Goal: Task Accomplishment & Management: Use online tool/utility

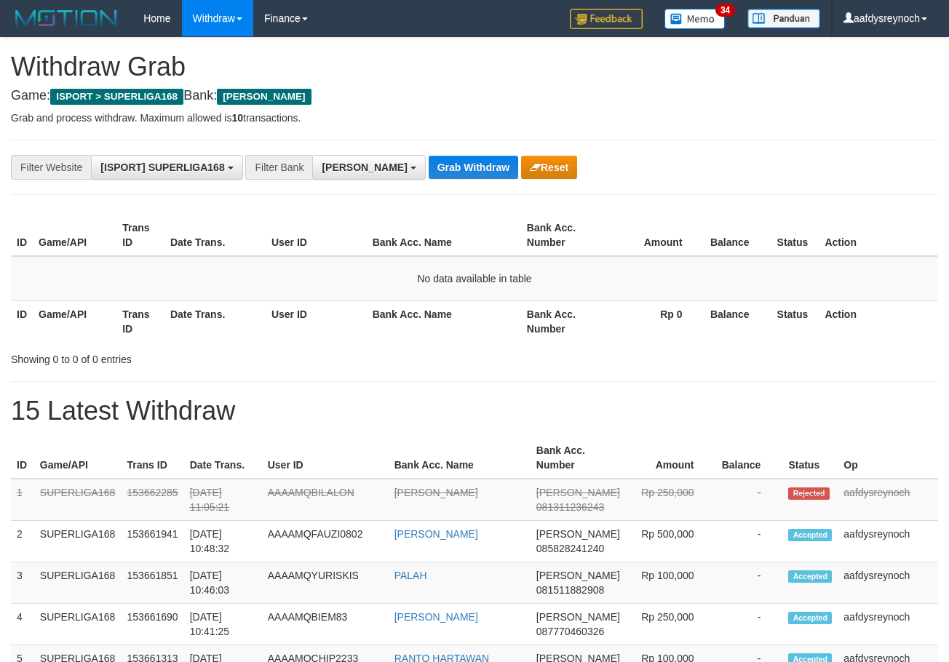
click at [429, 156] on button "Grab Withdraw" at bounding box center [474, 167] width 90 height 23
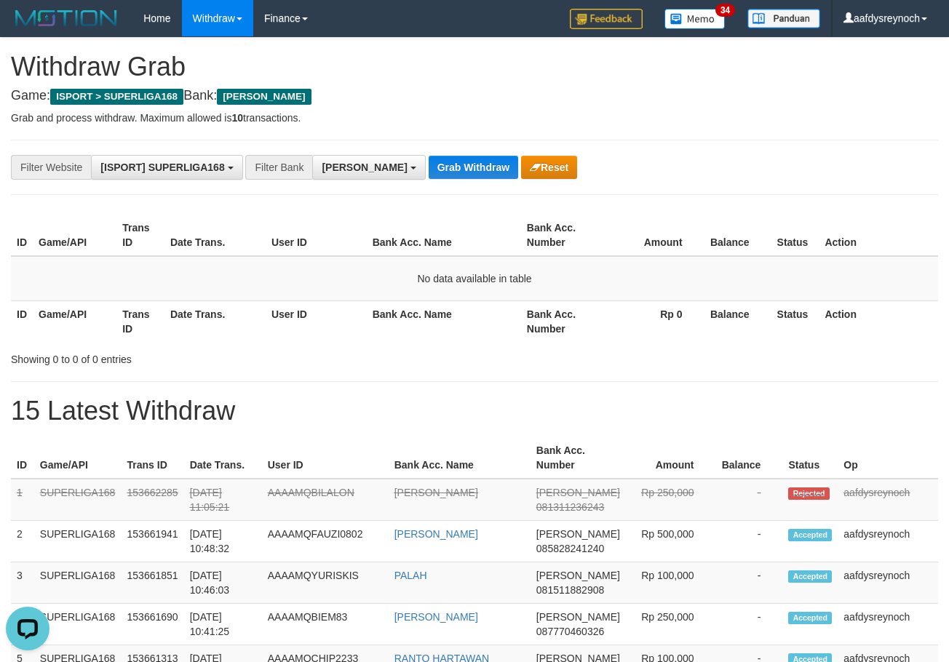
click at [429, 156] on button "Grab Withdraw" at bounding box center [474, 167] width 90 height 23
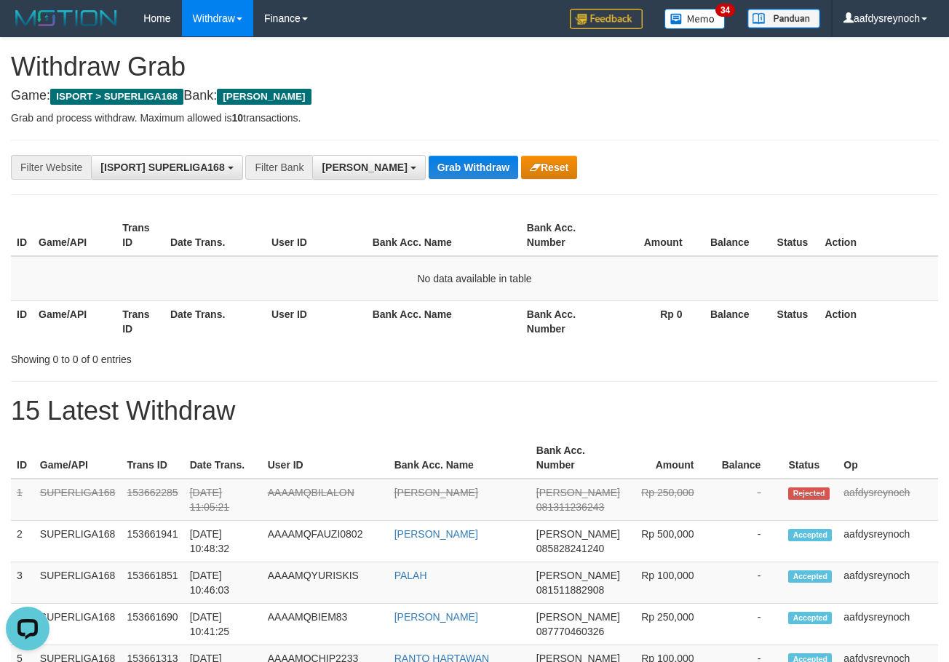
click at [429, 156] on button "Grab Withdraw" at bounding box center [474, 167] width 90 height 23
click at [429, 159] on button "Grab Withdraw" at bounding box center [474, 167] width 90 height 23
click at [429, 156] on button "Grab Withdraw" at bounding box center [474, 167] width 90 height 23
click at [429, 162] on button "Grab Withdraw" at bounding box center [474, 167] width 90 height 23
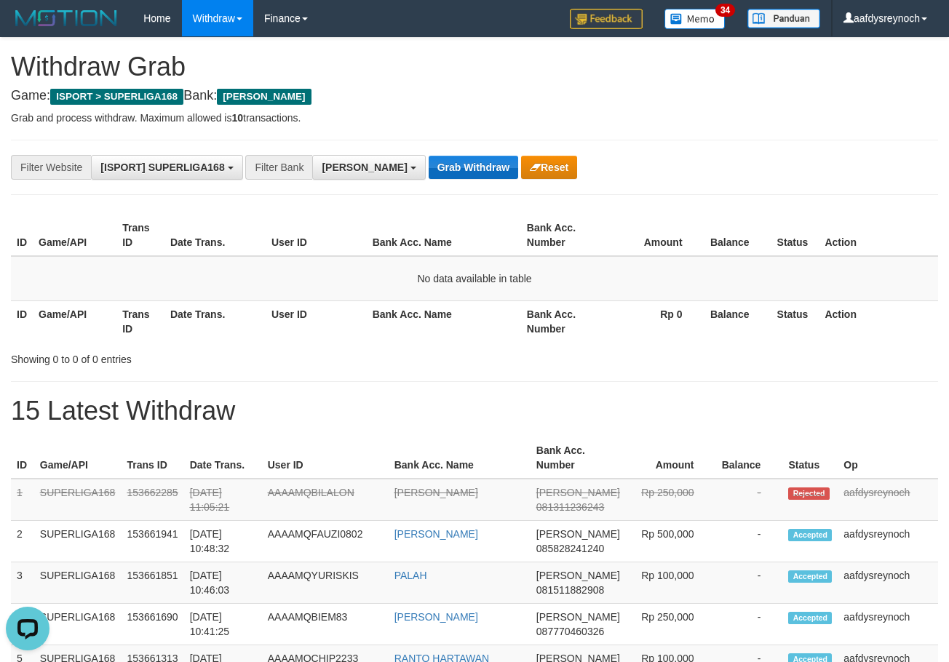
click at [429, 156] on button "Grab Withdraw" at bounding box center [474, 167] width 90 height 23
click at [429, 162] on button "Grab Withdraw" at bounding box center [474, 167] width 90 height 23
click at [429, 156] on button "Grab Withdraw" at bounding box center [474, 167] width 90 height 23
click at [429, 162] on button "Grab Withdraw" at bounding box center [474, 167] width 90 height 23
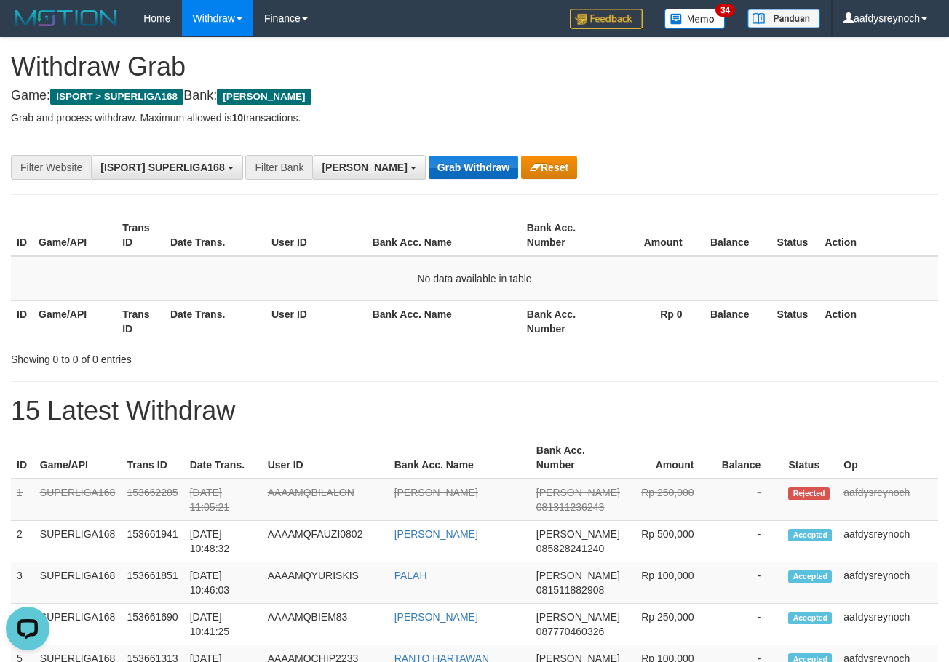
click at [429, 156] on button "Grab Withdraw" at bounding box center [474, 167] width 90 height 23
click at [429, 162] on button "Grab Withdraw" at bounding box center [474, 167] width 90 height 23
click at [429, 156] on button "Grab Withdraw" at bounding box center [474, 167] width 90 height 23
click at [429, 162] on button "Grab Withdraw" at bounding box center [474, 167] width 90 height 23
click at [429, 156] on button "Grab Withdraw" at bounding box center [474, 167] width 90 height 23
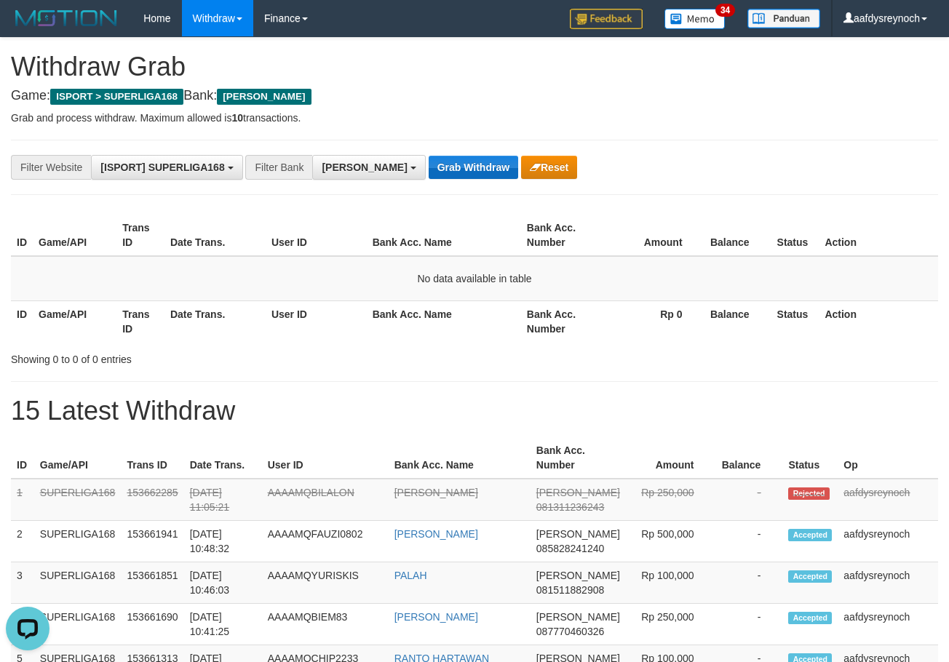
click at [429, 162] on button "Grab Withdraw" at bounding box center [474, 167] width 90 height 23
click at [429, 156] on button "Grab Withdraw" at bounding box center [474, 167] width 90 height 23
click at [429, 162] on button "Grab Withdraw" at bounding box center [474, 167] width 90 height 23
click at [429, 156] on button "Grab Withdraw" at bounding box center [474, 167] width 90 height 23
click at [429, 162] on button "Grab Withdraw" at bounding box center [474, 167] width 90 height 23
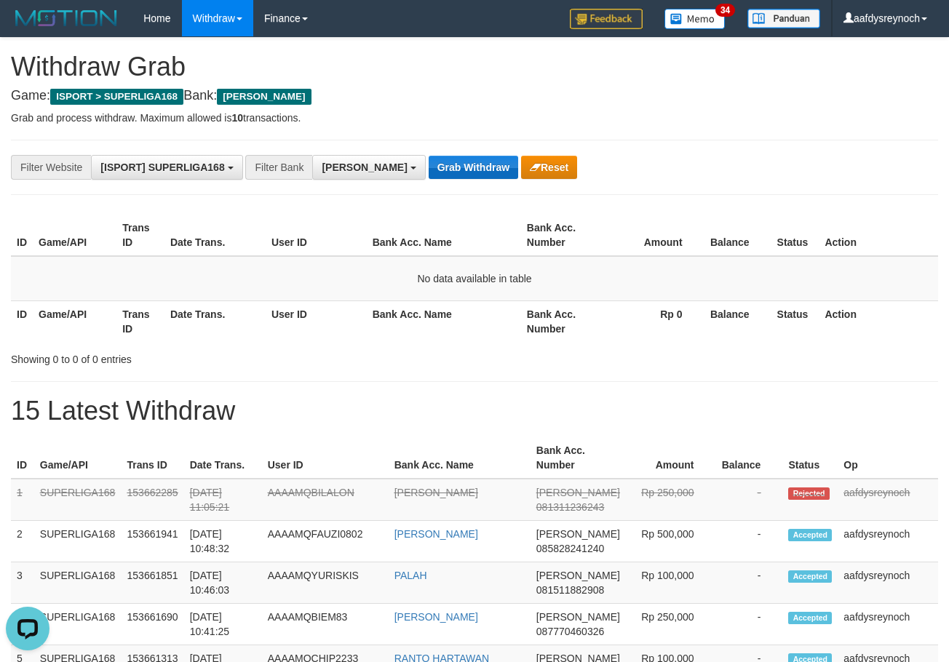
click at [429, 156] on button "Grab Withdraw" at bounding box center [474, 167] width 90 height 23
click at [429, 162] on button "Grab Withdraw" at bounding box center [474, 167] width 90 height 23
click at [429, 156] on button "Grab Withdraw" at bounding box center [474, 167] width 90 height 23
click at [429, 162] on button "Grab Withdraw" at bounding box center [474, 167] width 90 height 23
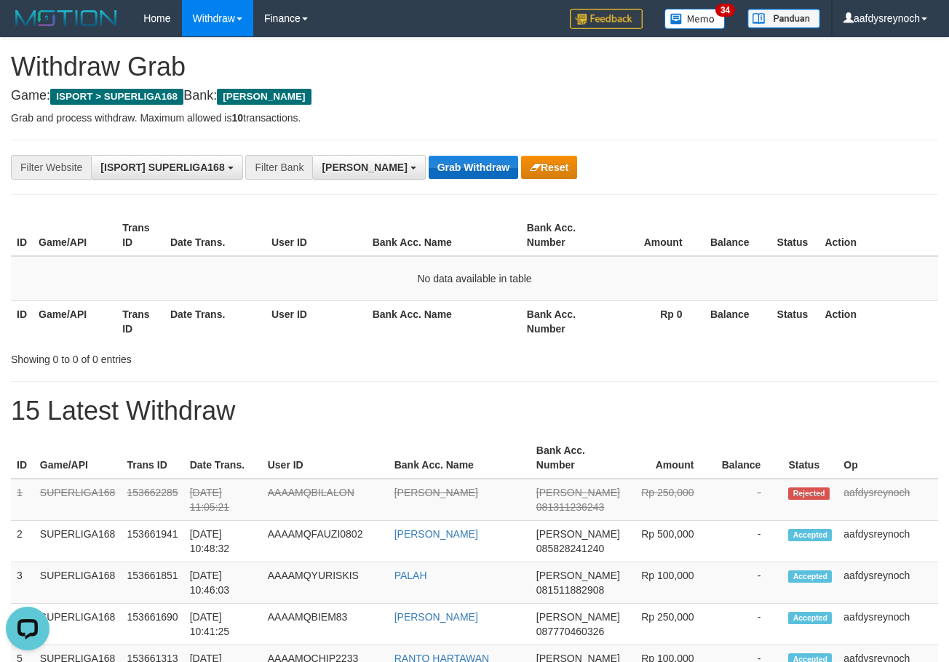
click at [429, 156] on button "Grab Withdraw" at bounding box center [474, 167] width 90 height 23
click at [429, 162] on button "Grab Withdraw" at bounding box center [474, 167] width 90 height 23
click at [429, 156] on button "Grab Withdraw" at bounding box center [474, 167] width 90 height 23
click at [429, 162] on button "Grab Withdraw" at bounding box center [474, 167] width 90 height 23
click at [429, 156] on button "Grab Withdraw" at bounding box center [474, 167] width 90 height 23
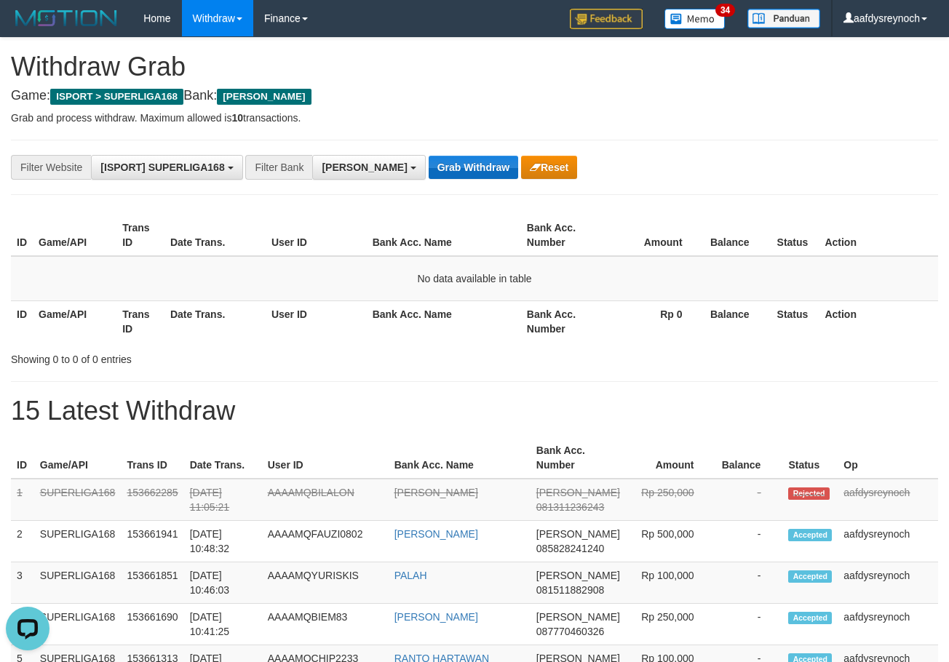
click at [429, 162] on button "Grab Withdraw" at bounding box center [474, 167] width 90 height 23
click at [429, 156] on button "Grab Withdraw" at bounding box center [474, 167] width 90 height 23
click at [429, 162] on button "Grab Withdraw" at bounding box center [474, 167] width 90 height 23
click at [429, 156] on button "Grab Withdraw" at bounding box center [474, 167] width 90 height 23
click at [429, 162] on button "Grab Withdraw" at bounding box center [474, 167] width 90 height 23
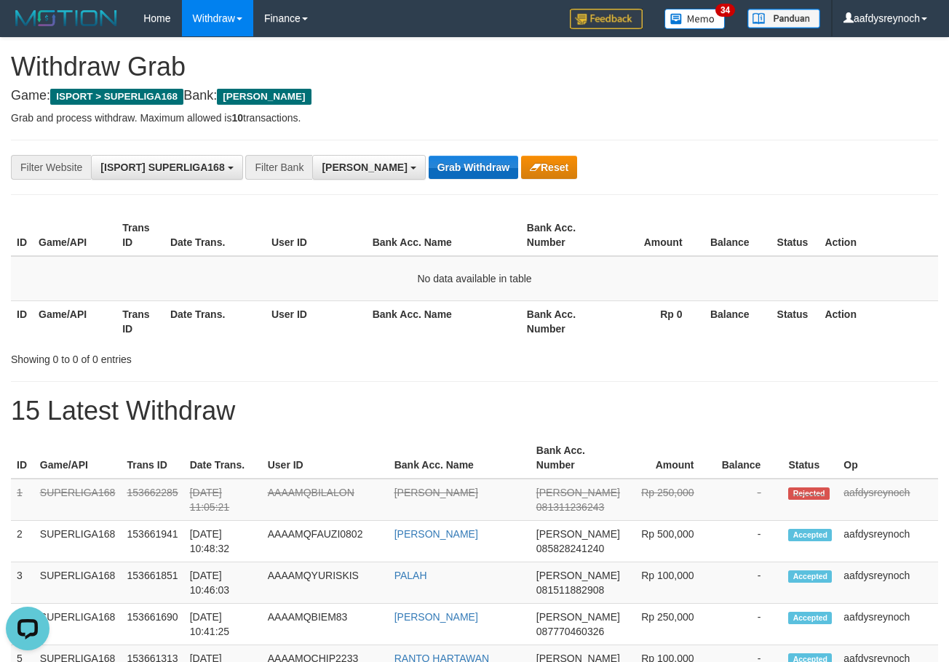
click at [429, 156] on button "Grab Withdraw" at bounding box center [474, 167] width 90 height 23
